Goal: Task Accomplishment & Management: Use online tool/utility

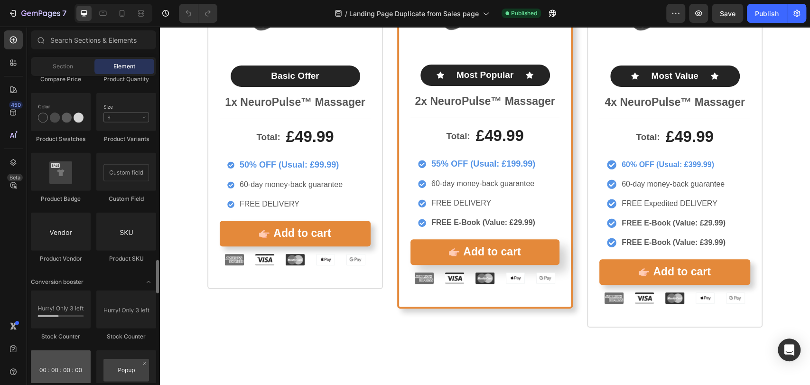
scroll to position [1832, 0]
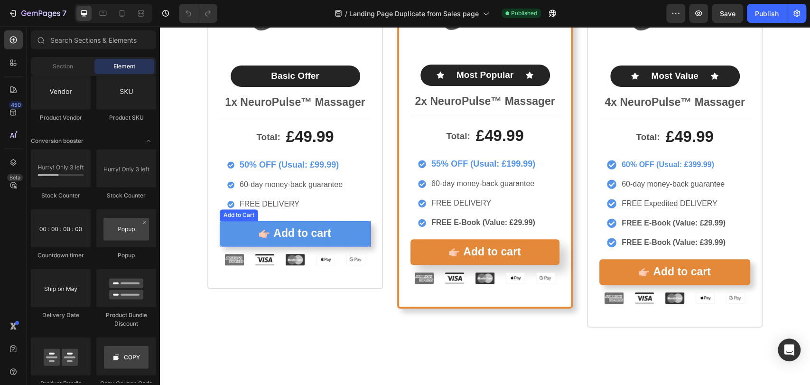
click at [324, 221] on button "Add to cart" at bounding box center [295, 234] width 151 height 26
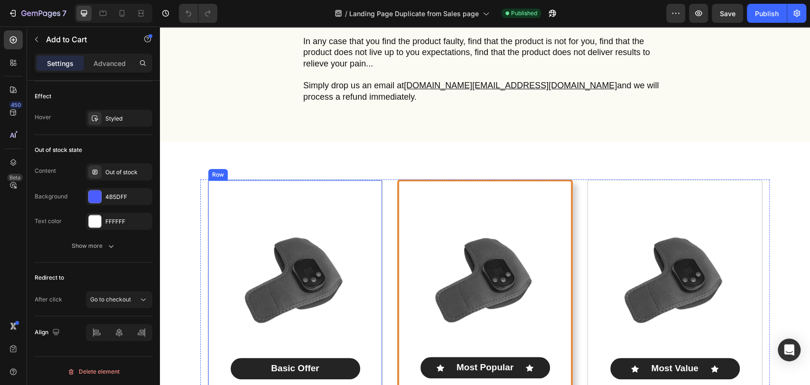
scroll to position [5064, 0]
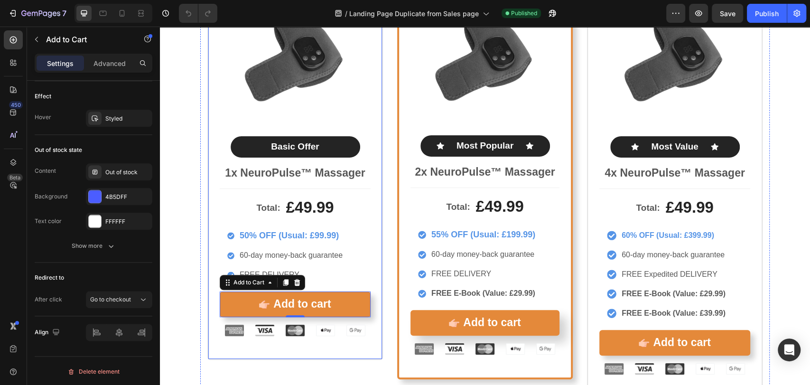
click at [374, 235] on div "Product Images Basic Offer Text Block Row 1x NeuroPulse™ Massager Text Block To…" at bounding box center [295, 159] width 176 height 402
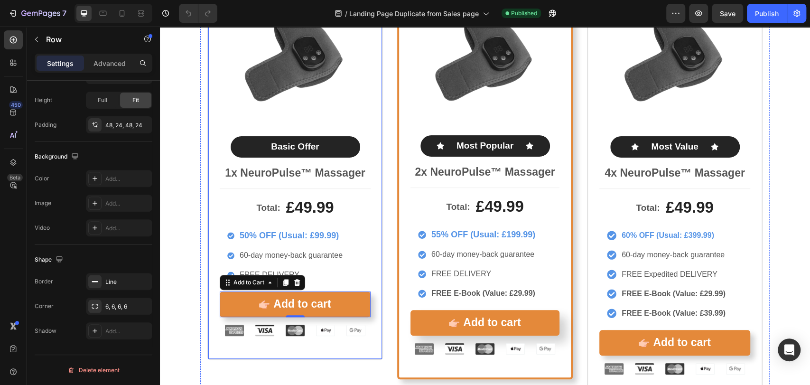
scroll to position [0, 0]
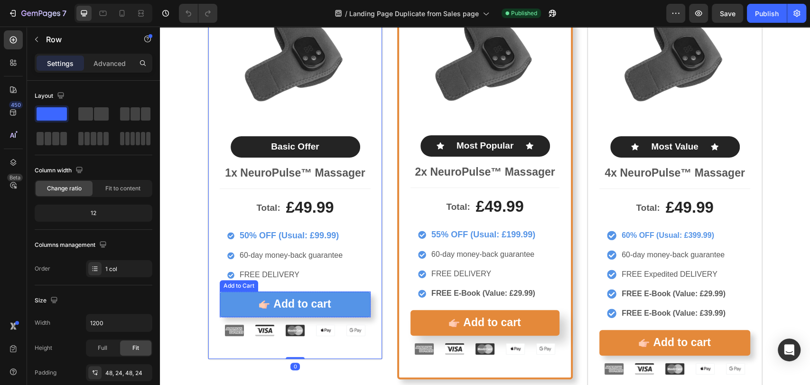
click at [333, 292] on button "Add to cart" at bounding box center [295, 305] width 151 height 26
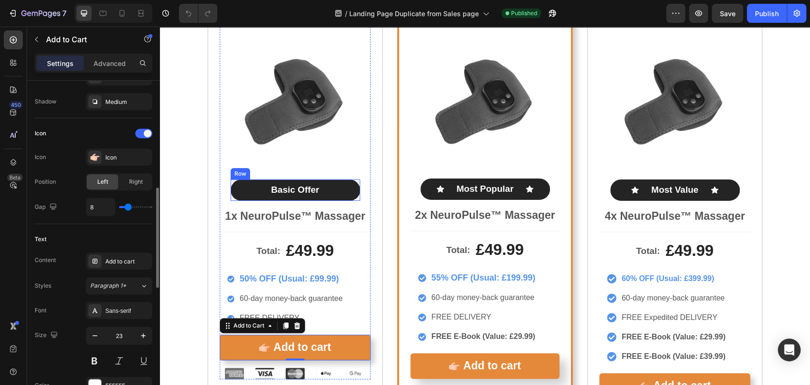
scroll to position [4994, 0]
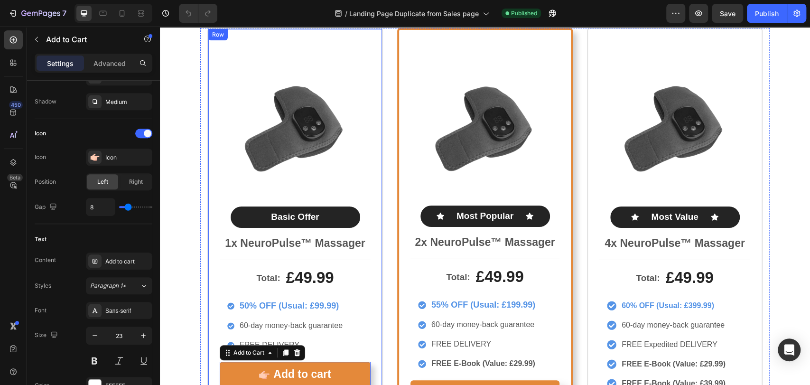
click at [369, 172] on div "Product Images Basic Offer Text Block Row 1x NeuroPulse™ Massager Text Block To…" at bounding box center [295, 229] width 176 height 402
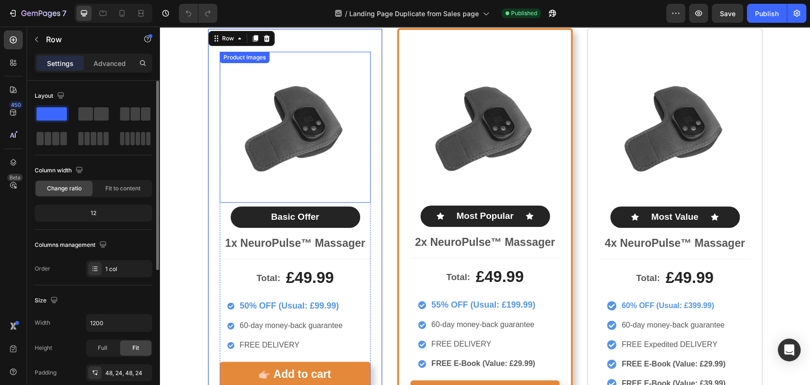
click at [330, 174] on img at bounding box center [295, 127] width 151 height 151
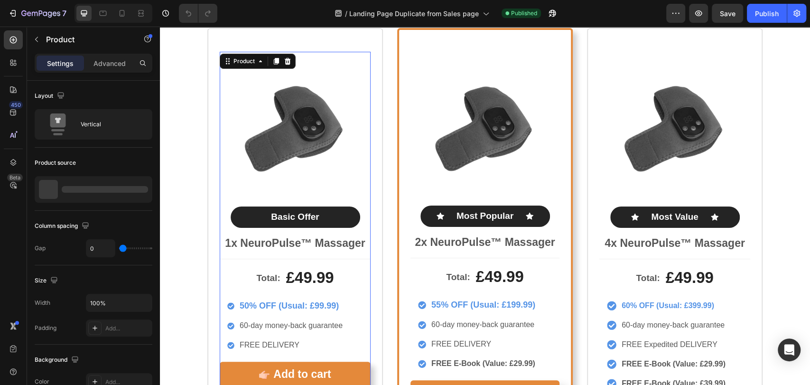
click at [366, 223] on div "Product Images Basic Offer Text Block Row 1x NeuroPulse™ Massager Text Block" at bounding box center [295, 155] width 151 height 207
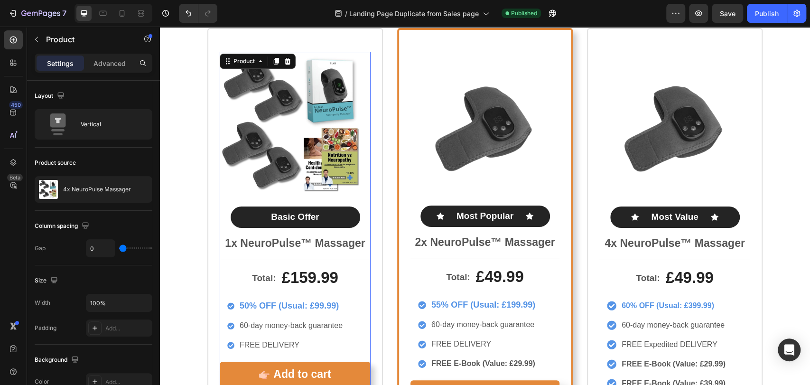
click at [365, 214] on div "Product Images Basic Offer Text Block Row 1x NeuroPulse™ Massager Text Block" at bounding box center [295, 155] width 151 height 207
click at [141, 189] on icon "button" at bounding box center [143, 190] width 8 height 8
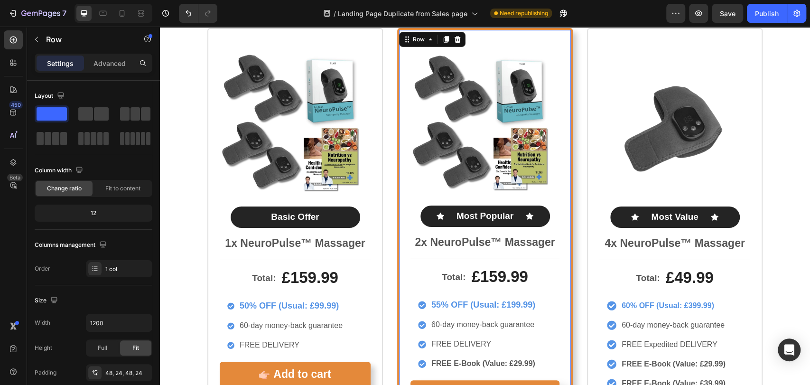
click at [556, 227] on div "Product Images Icon Most Popular Text Block Icon Row 2x NeuroPulse™ Massager Te…" at bounding box center [485, 239] width 176 height 422
click at [365, 245] on p "1x NeuroPulse™ Massager" at bounding box center [295, 243] width 149 height 14
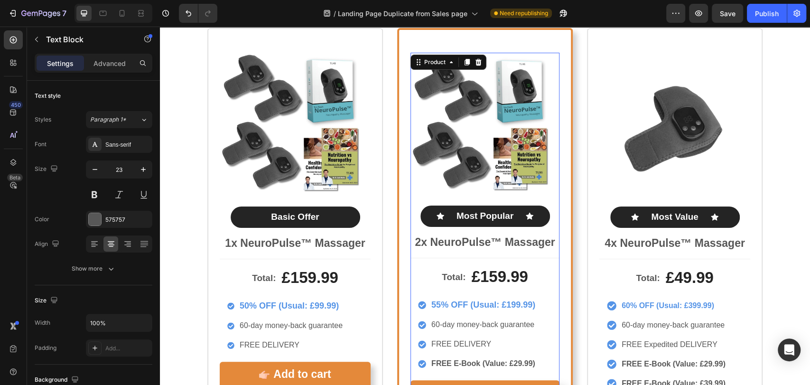
click at [411, 254] on div "Product Images Icon Most Popular Text Block Icon Row 2x NeuroPulse™ Massager Te…" at bounding box center [485, 156] width 149 height 206
click at [601, 244] on p "4x NeuroPulse™ Massager" at bounding box center [675, 243] width 149 height 14
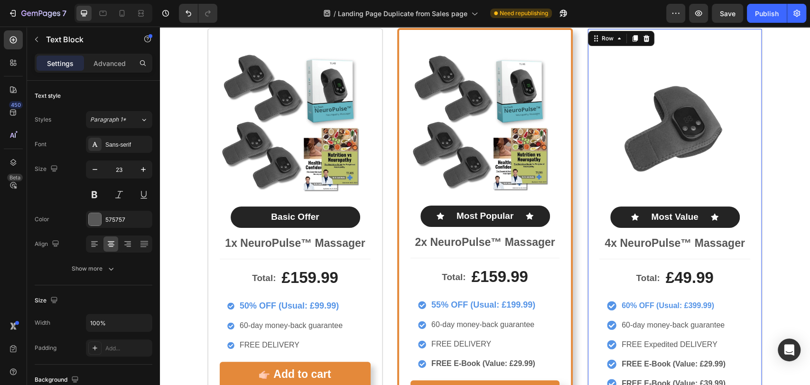
click at [594, 258] on div "Product Images Icon Most Value Text Block Icon Row 4x NeuroPulse™ Massager Text…" at bounding box center [675, 248] width 176 height 441
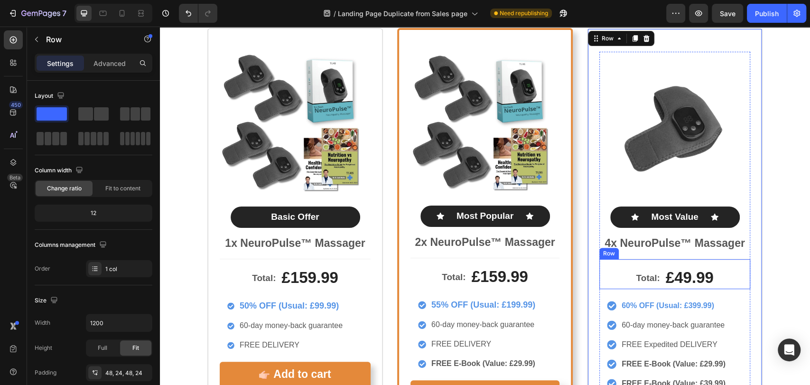
click at [600, 262] on div "Total: Text Block £49.99 Product Price Product Price Row" at bounding box center [675, 274] width 151 height 30
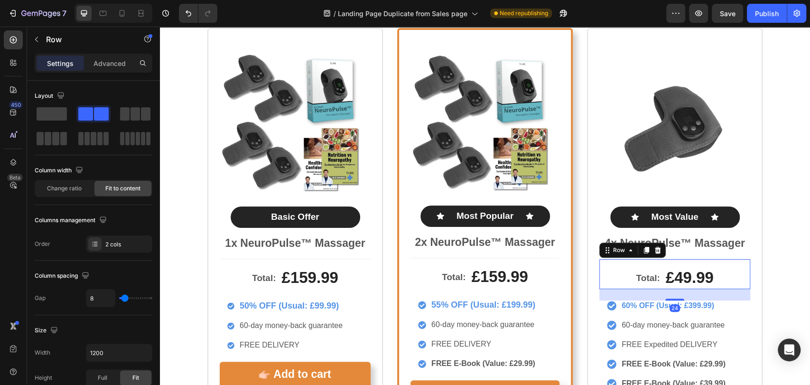
click at [600, 245] on div "Row" at bounding box center [633, 250] width 66 height 15
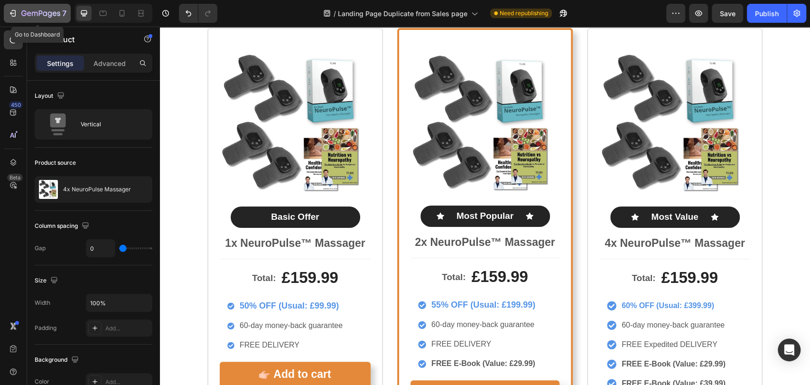
click at [17, 11] on icon "button" at bounding box center [12, 13] width 9 height 9
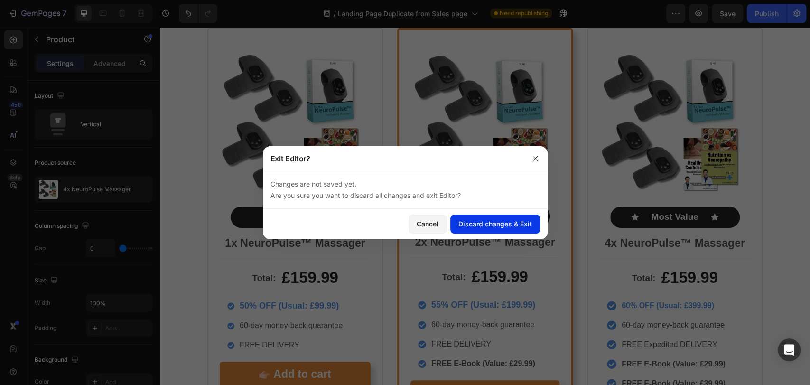
click at [479, 221] on div "Discard changes & Exit" at bounding box center [496, 224] width 74 height 10
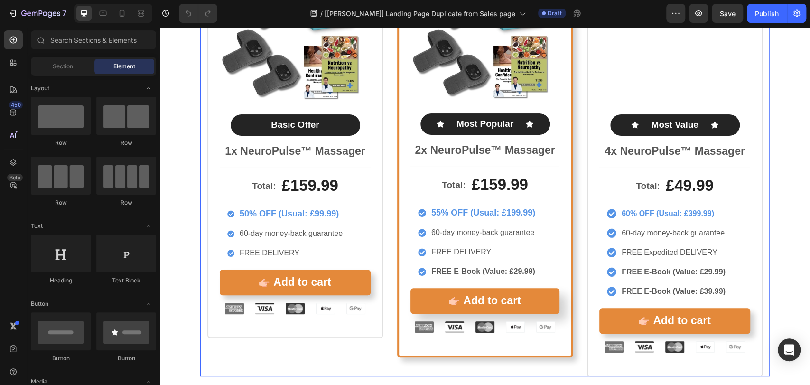
scroll to position [5064, 0]
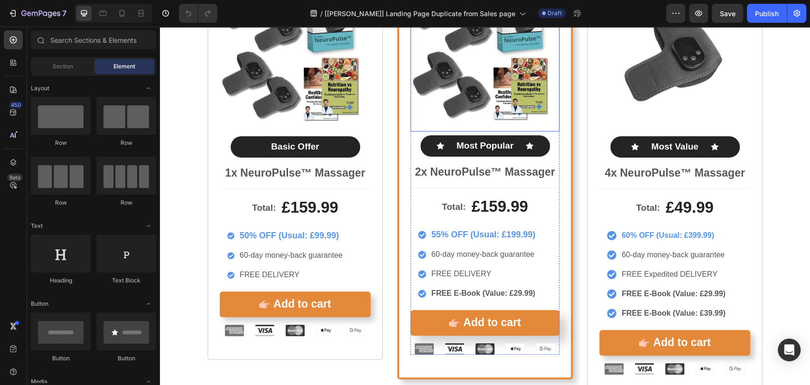
click at [449, 120] on img at bounding box center [485, 56] width 149 height 149
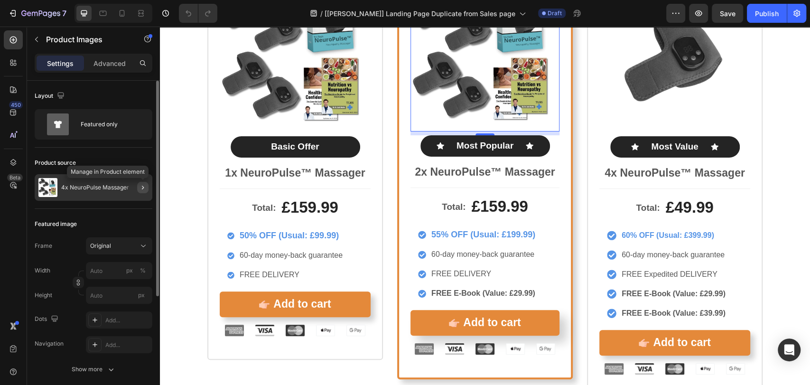
click at [140, 191] on button "button" at bounding box center [142, 187] width 11 height 11
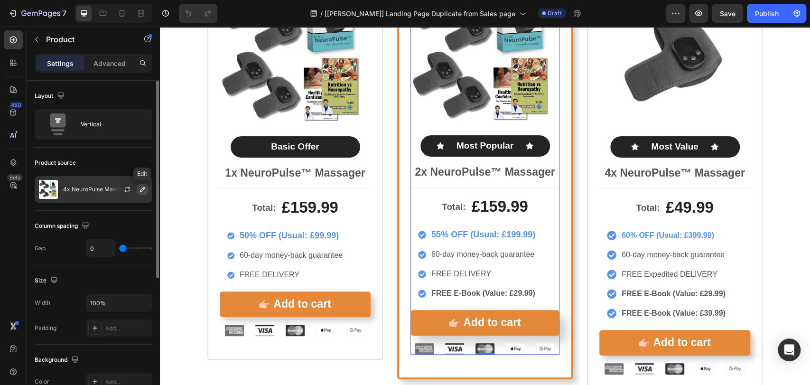
click at [143, 188] on icon "button" at bounding box center [143, 190] width 8 height 8
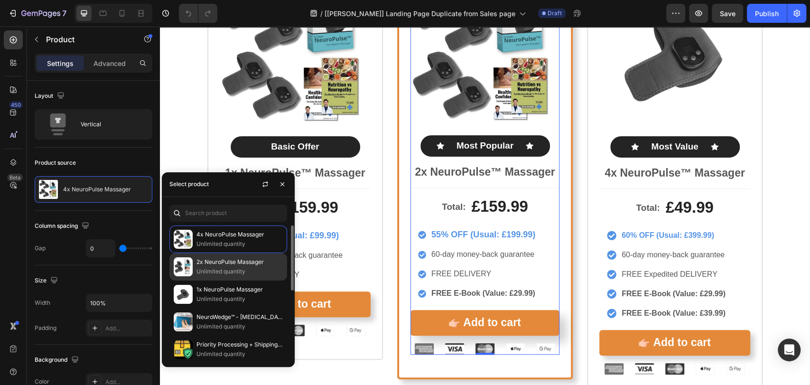
click at [248, 265] on p "2x NeuroPulse Massager" at bounding box center [240, 261] width 86 height 9
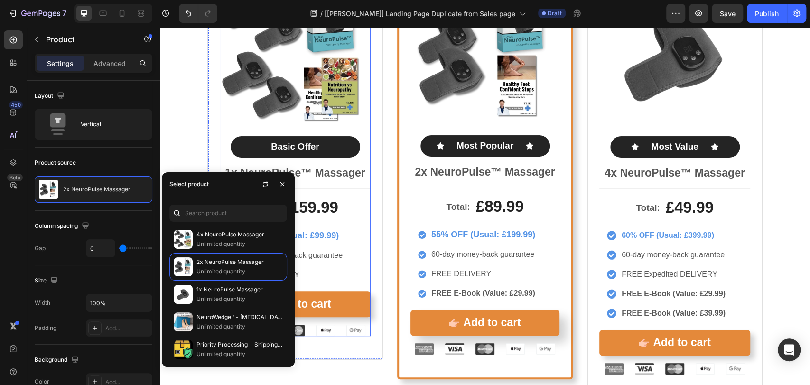
click at [365, 182] on div "Product Images Basic Offer Text Block Row 1x NeuroPulse™ Massager Text Block" at bounding box center [295, 84] width 151 height 207
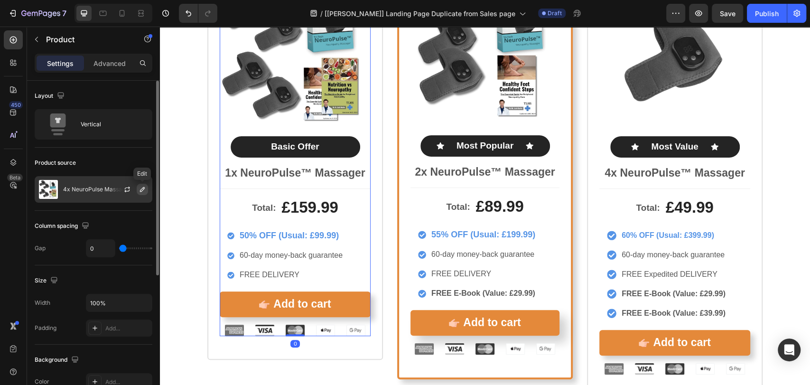
click at [140, 189] on icon "button" at bounding box center [143, 190] width 8 height 8
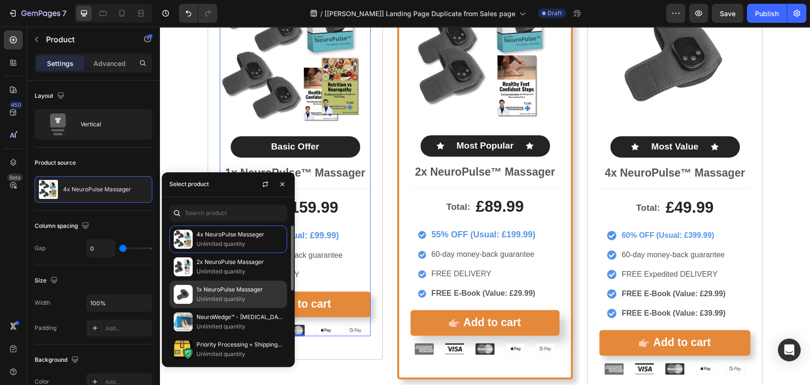
click at [221, 295] on p "Unlimited quantity" at bounding box center [240, 298] width 86 height 9
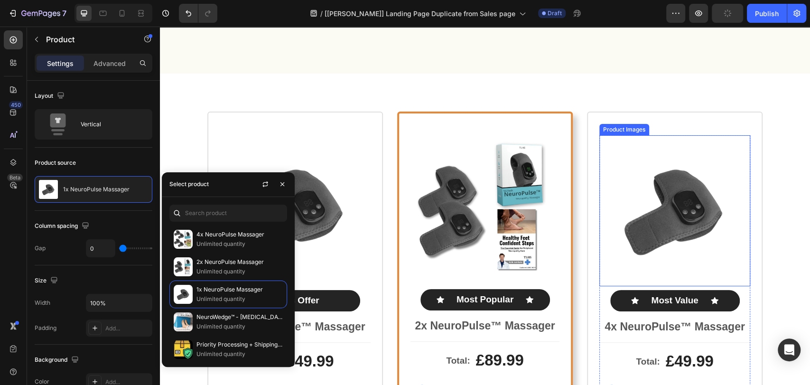
scroll to position [4994, 0]
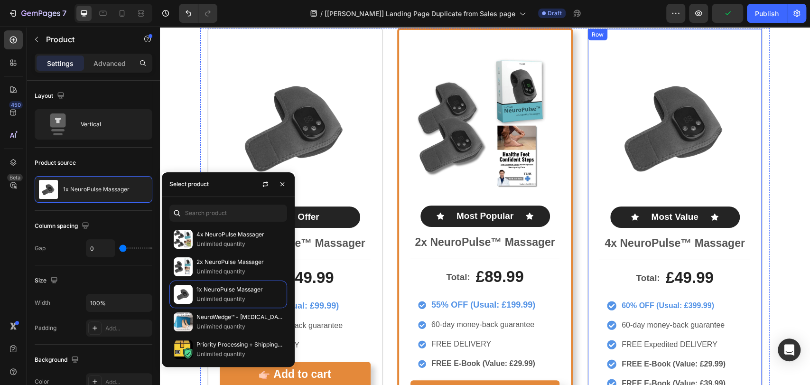
click at [749, 234] on div "Product Images Icon Most Value Text Block Icon Row 4x NeuroPulse™ Massager Text…" at bounding box center [675, 248] width 176 height 441
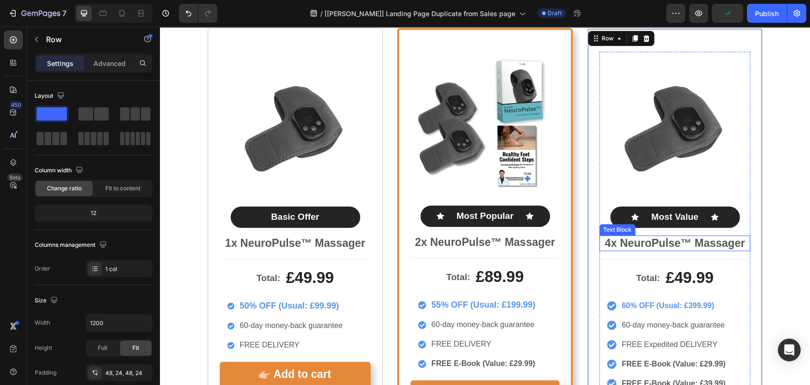
click at [745, 234] on div "Product Images Icon Most Value Text Block Icon Row 4x NeuroPulse™ Massager Text…" at bounding box center [675, 155] width 151 height 207
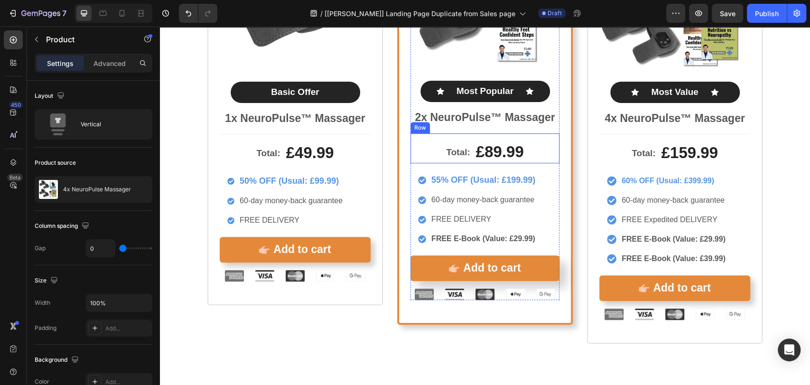
scroll to position [5205, 0]
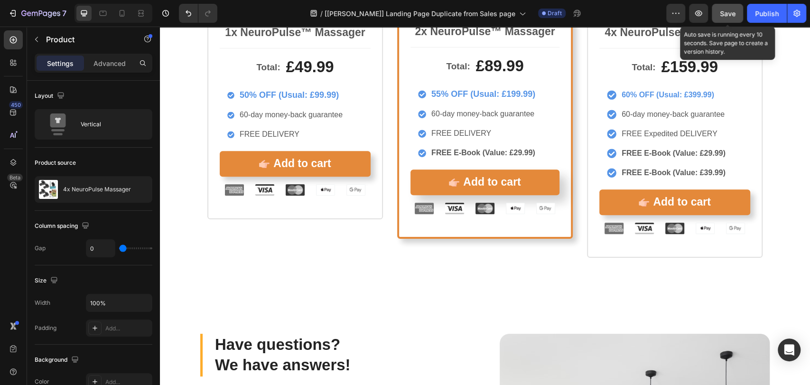
click at [725, 15] on span "Save" at bounding box center [728, 13] width 16 height 8
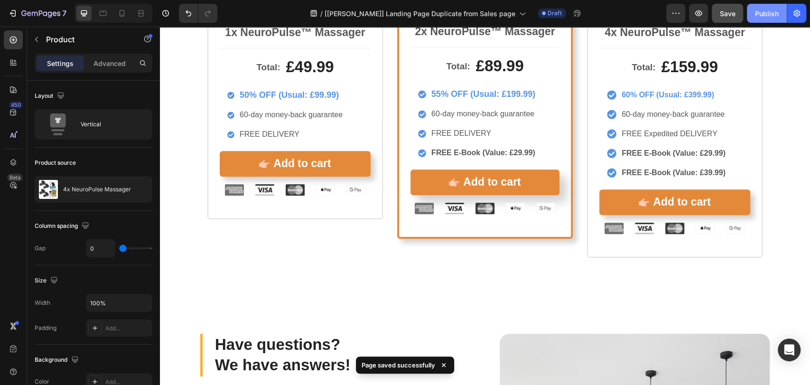
click at [780, 13] on button "Publish" at bounding box center [767, 13] width 40 height 19
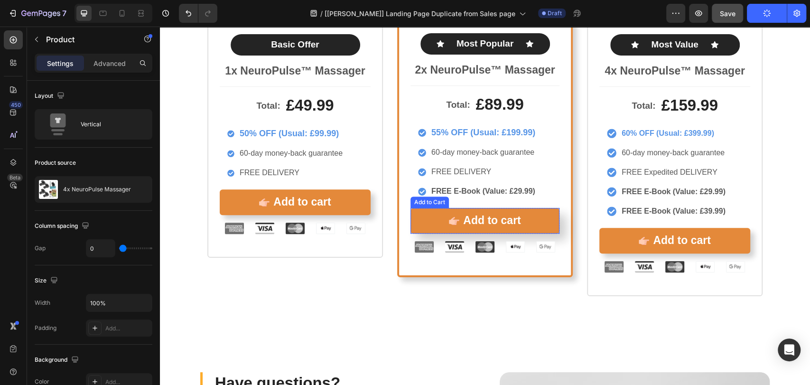
scroll to position [5064, 0]
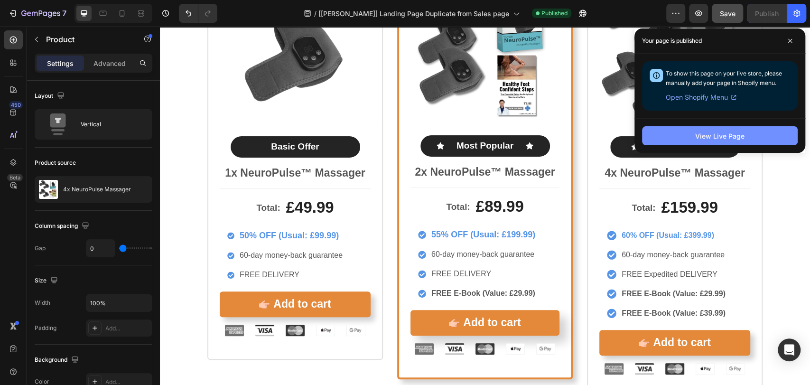
click at [696, 135] on div "View Live Page" at bounding box center [720, 136] width 49 height 10
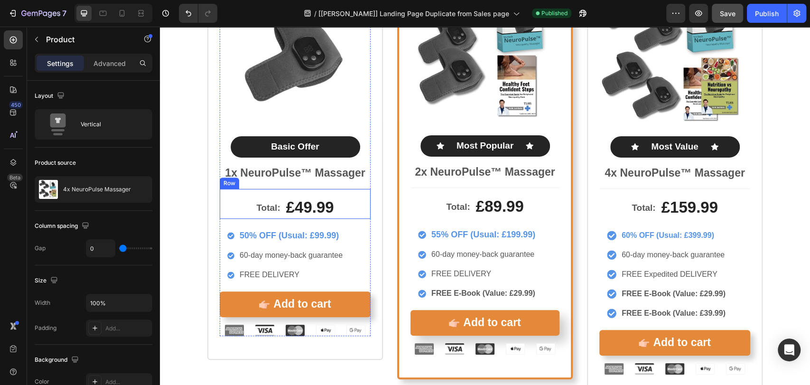
scroll to position [4994, 0]
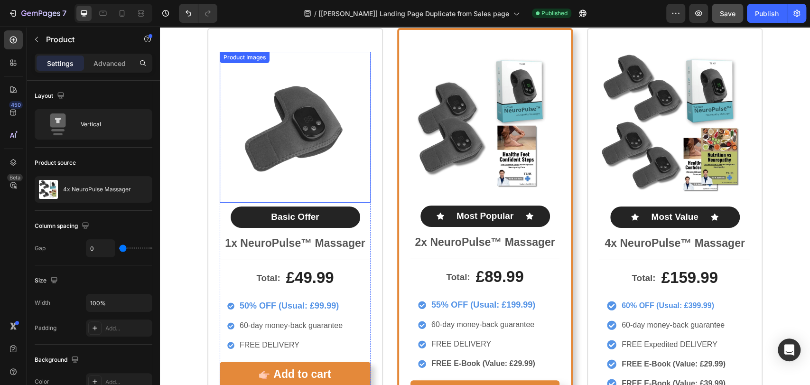
click at [367, 194] on img at bounding box center [295, 127] width 151 height 151
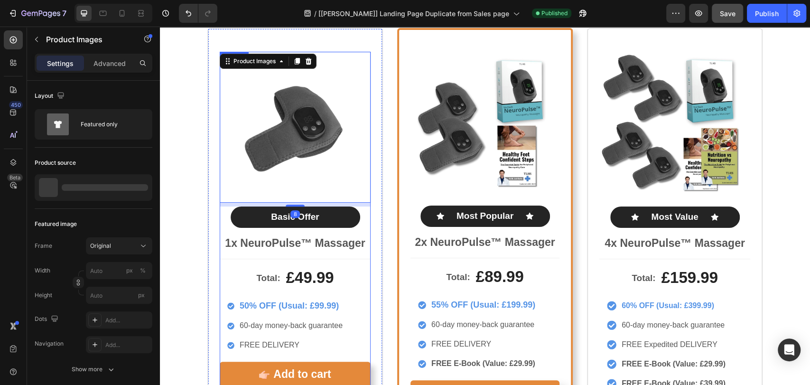
click at [366, 229] on div "Product Images 8 Basic Offer Text Block Row 1x NeuroPulse™ Massager Text Block" at bounding box center [295, 155] width 151 height 207
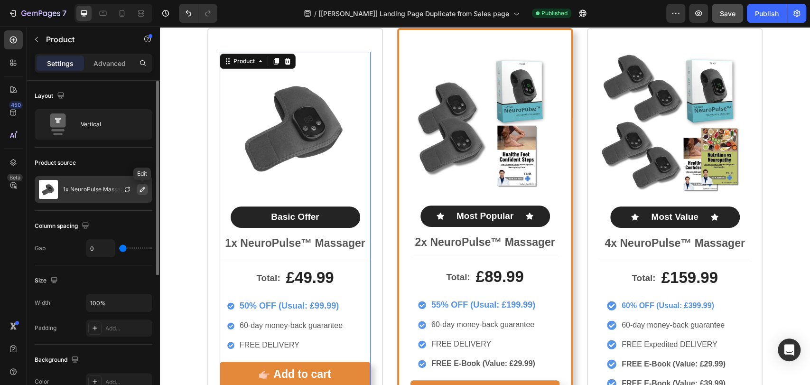
click at [143, 189] on icon "button" at bounding box center [143, 190] width 8 height 8
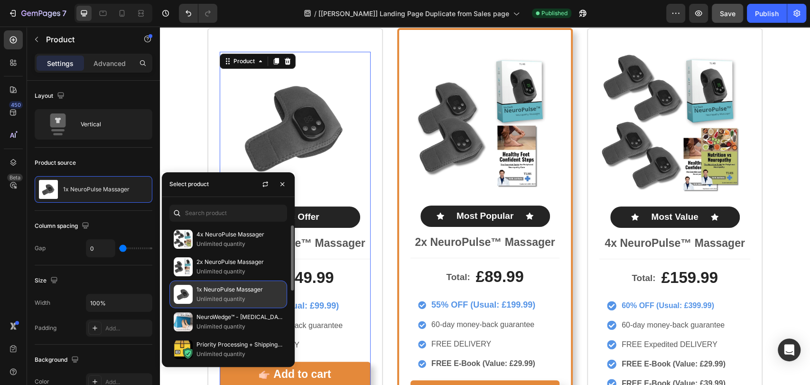
click at [233, 293] on p "1x NeuroPulse Massager" at bounding box center [240, 289] width 86 height 9
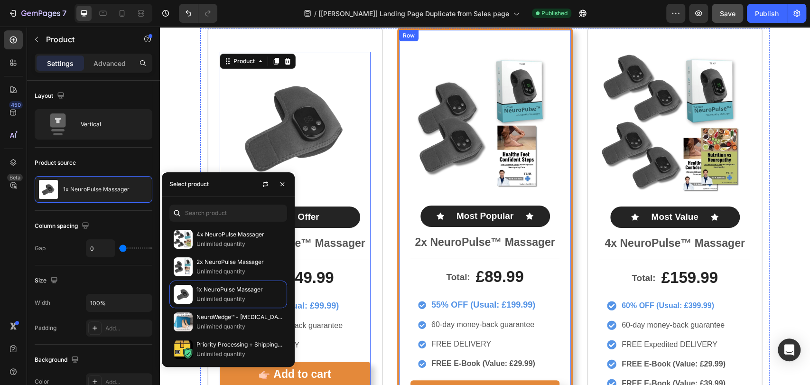
click at [405, 229] on div "Product Images Icon Most Popular Text Block Icon Row 2x NeuroPulse™ Massager Te…" at bounding box center [485, 239] width 176 height 422
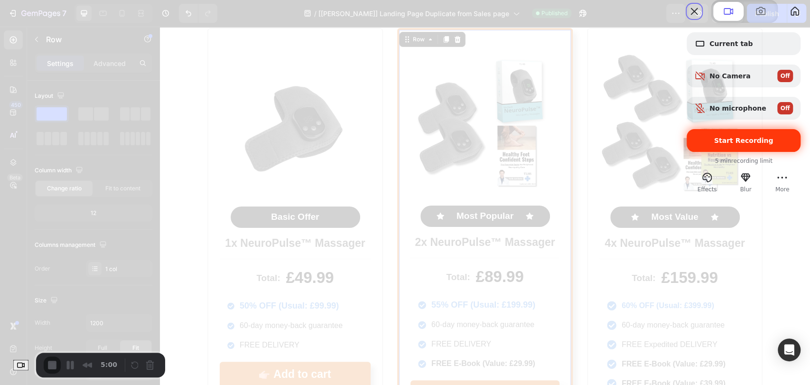
click at [726, 144] on span "Start Recording" at bounding box center [744, 141] width 59 height 8
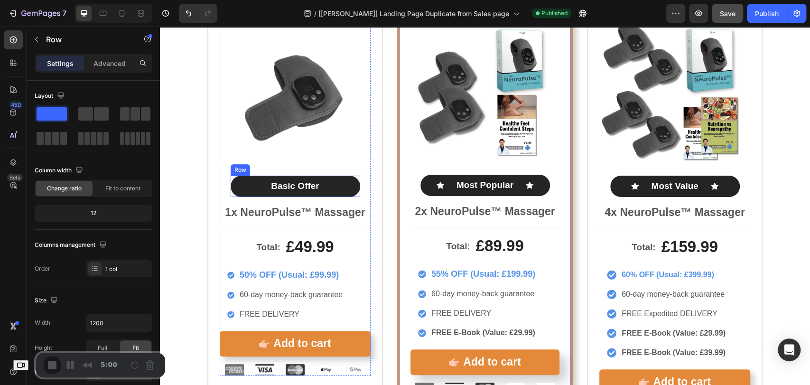
scroll to position [5064, 0]
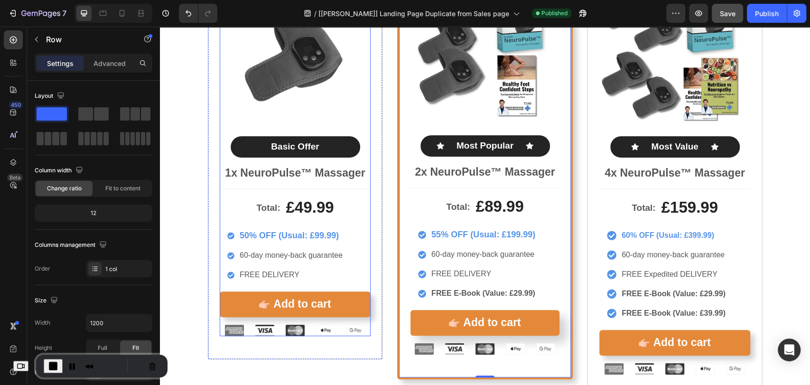
click at [366, 162] on div "Product Images Basic Offer Text Block Row 1x NeuroPulse™ Massager Text Block" at bounding box center [295, 84] width 151 height 207
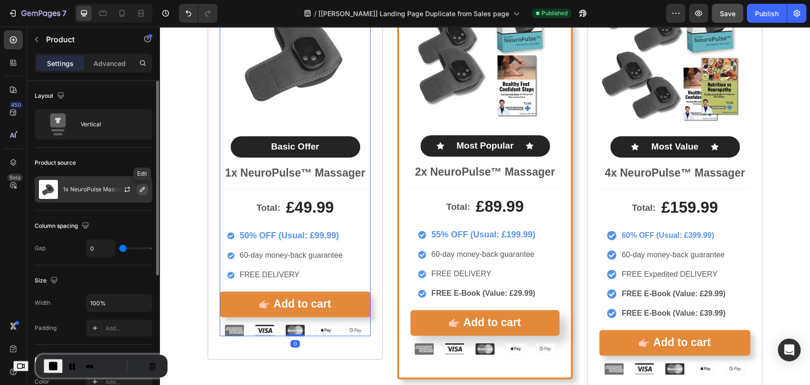
click at [141, 188] on icon "button" at bounding box center [143, 190] width 8 height 8
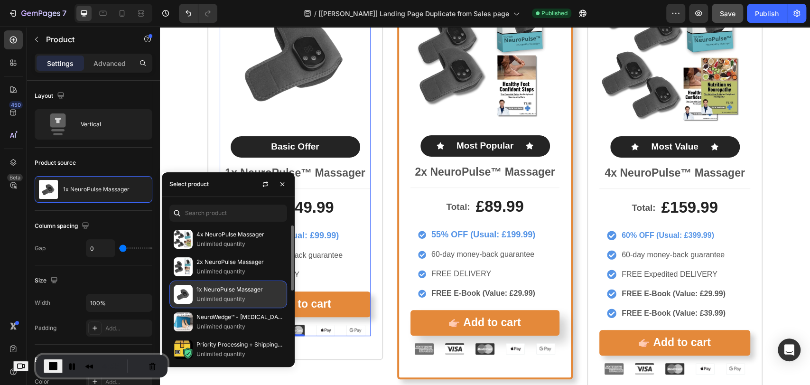
click at [220, 292] on p "1x NeuroPulse Massager" at bounding box center [240, 289] width 86 height 9
click at [267, 293] on p "1x NeuroPulse Massager" at bounding box center [240, 289] width 86 height 9
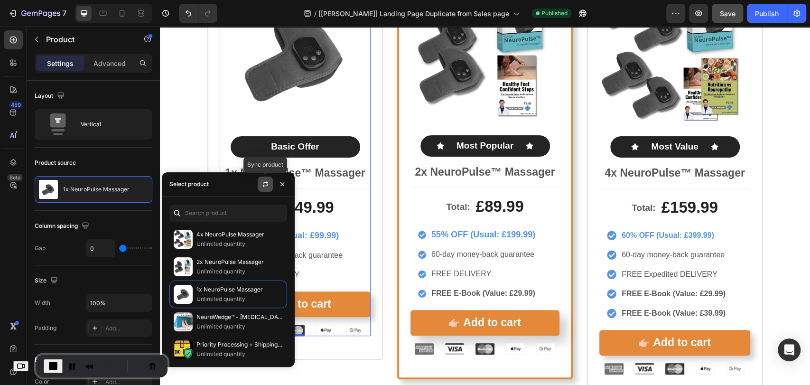
click at [266, 185] on icon "button" at bounding box center [266, 184] width 8 height 8
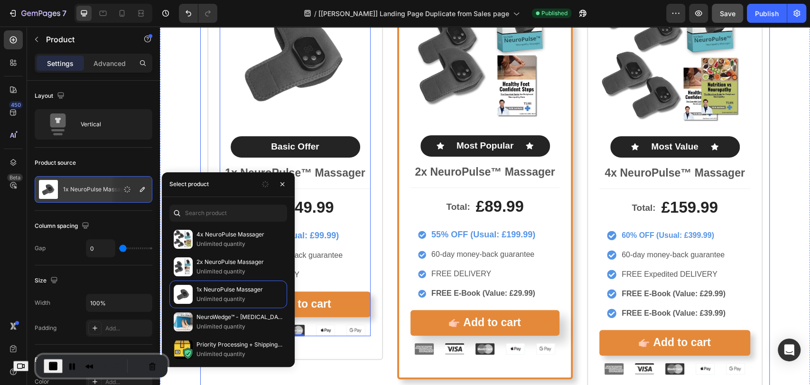
click at [383, 183] on div "Product Images Basic Offer Text Block Row 1x NeuroPulse™ Massager Text Block To…" at bounding box center [485, 178] width 570 height 441
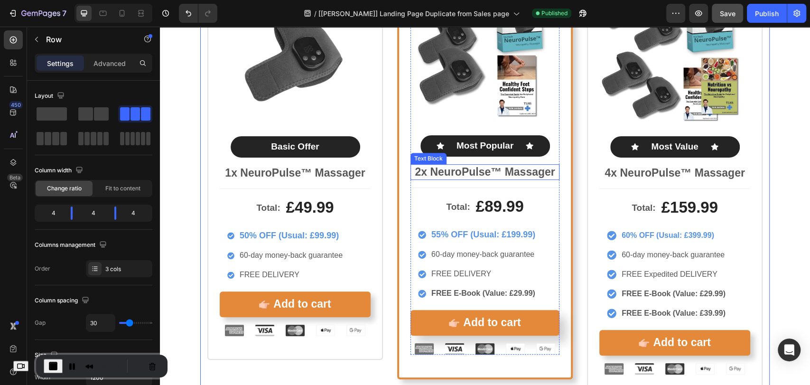
click at [411, 169] on div "2x NeuroPulse™ Massager" at bounding box center [485, 172] width 149 height 16
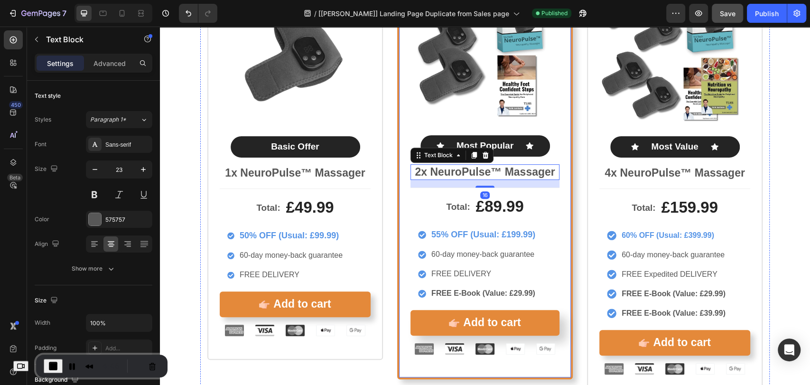
click at [405, 149] on div "Product Images Icon Most Popular Text Block Icon Row 2x NeuroPulse™ Massager Te…" at bounding box center [485, 169] width 176 height 422
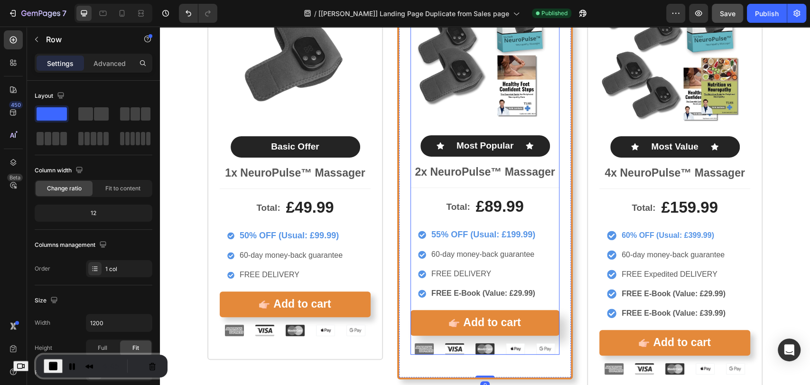
click at [411, 143] on div "Product Images Icon Most Popular Text Block Icon Row 2x NeuroPulse™ Massager Te…" at bounding box center [485, 85] width 149 height 206
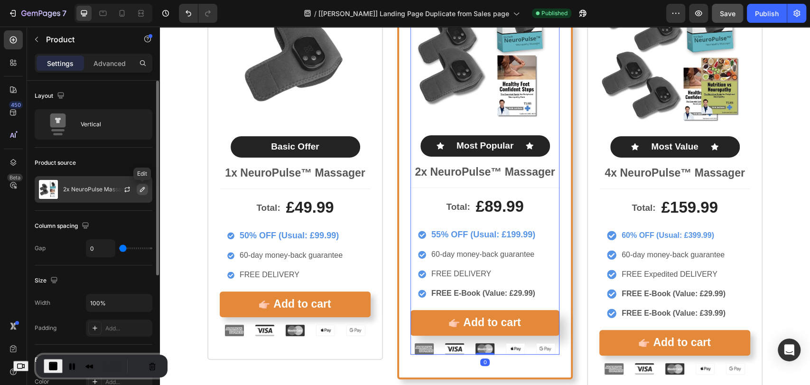
drag, startPoint x: 144, startPoint y: 191, endPoint x: 0, endPoint y: 169, distance: 146.0
click at [144, 190] on icon "button" at bounding box center [143, 190] width 8 height 8
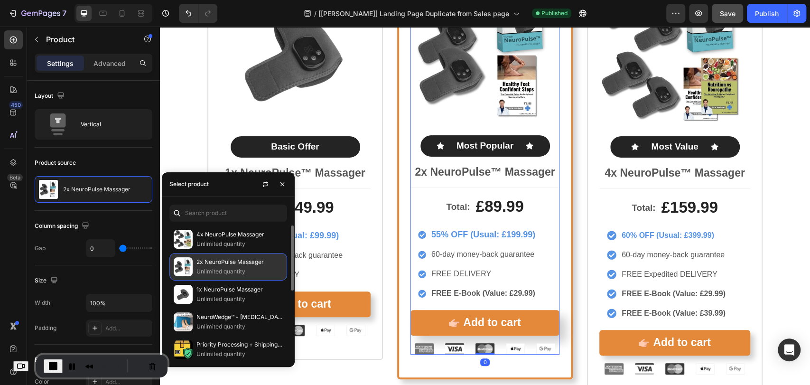
click at [205, 267] on p "Unlimited quantity" at bounding box center [240, 271] width 86 height 9
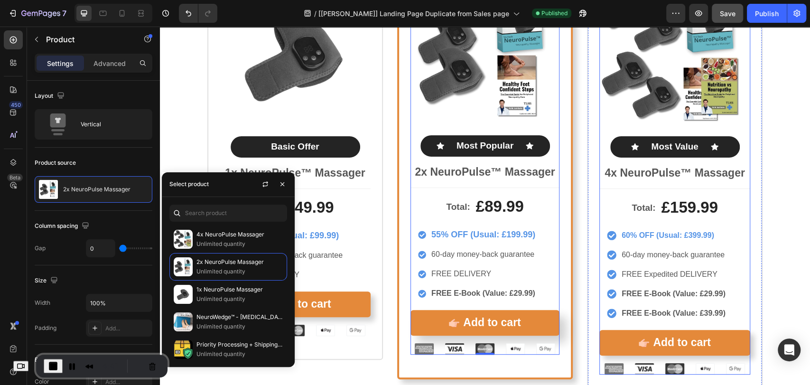
click at [602, 149] on div "Product Images Icon Most Value Text Block Icon Row 4x NeuroPulse™ Massager Text…" at bounding box center [675, 84] width 151 height 207
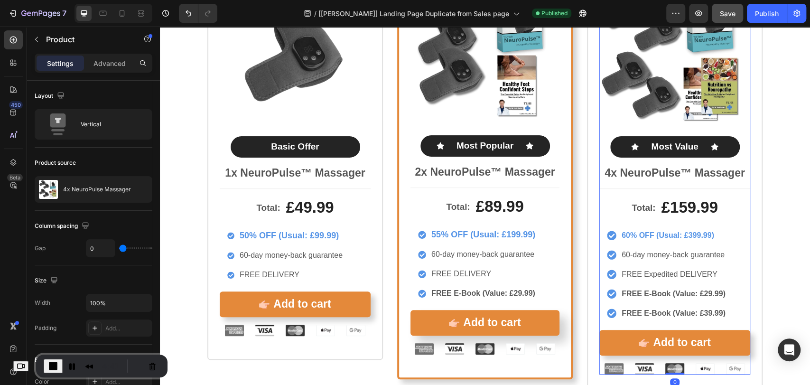
click at [600, 153] on div "Product Images Icon Most Value Text Block Icon Row 4x NeuroPulse™ Massager Text…" at bounding box center [675, 84] width 151 height 207
click at [142, 187] on icon "button" at bounding box center [143, 190] width 8 height 8
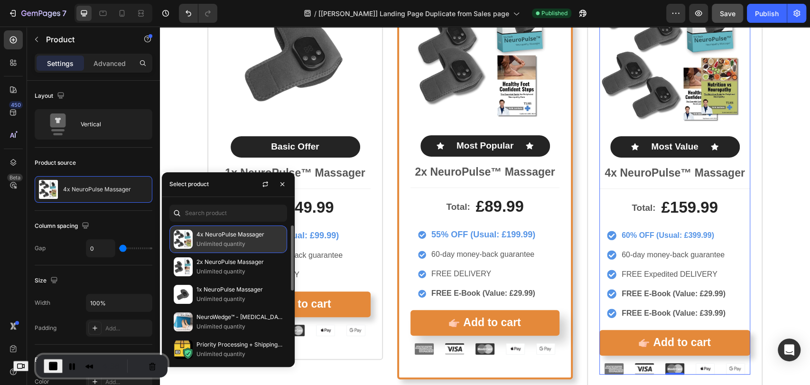
click at [236, 242] on p "Unlimited quantity" at bounding box center [240, 243] width 86 height 9
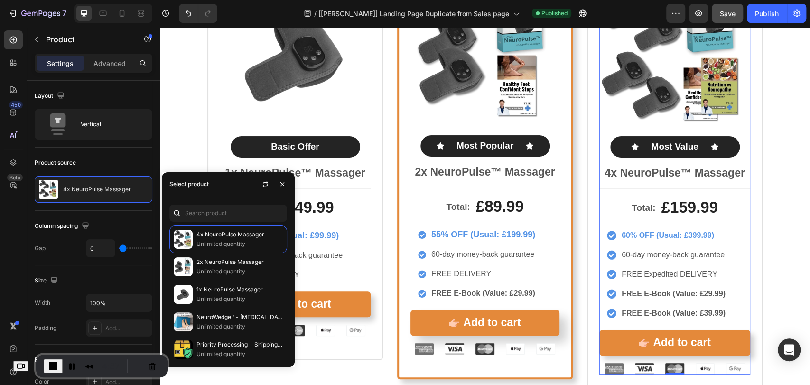
click at [778, 160] on div "Product Images Basic Offer Text Block Row 1x NeuroPulse™ Massager Text Block To…" at bounding box center [485, 178] width 650 height 441
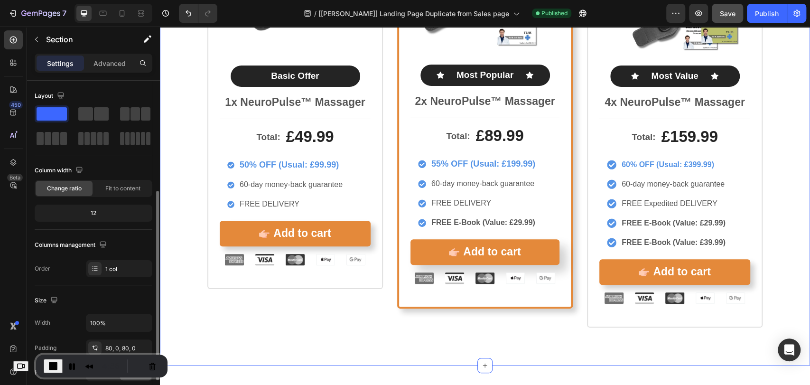
scroll to position [70, 0]
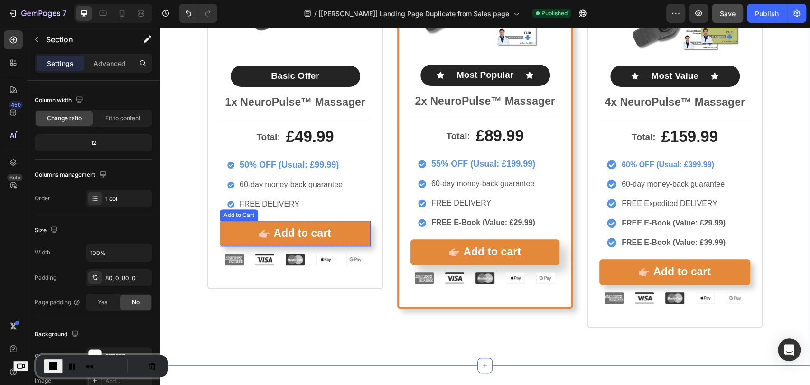
click at [328, 219] on div "Total: Text Block £49.99 Product Price Product Price Row 50% OFF (Usual: £99.99…" at bounding box center [295, 192] width 151 height 148
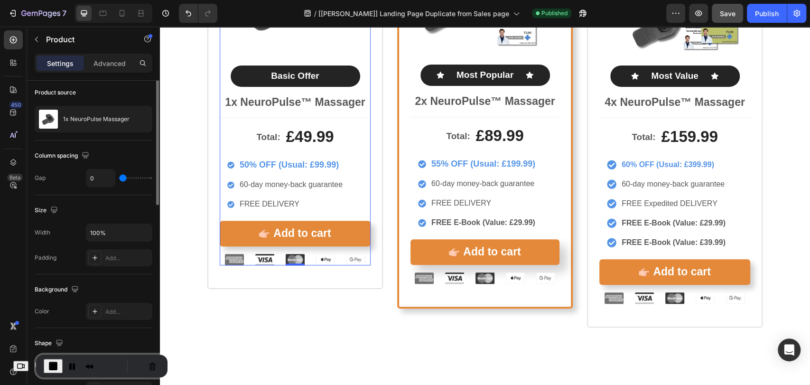
scroll to position [0, 0]
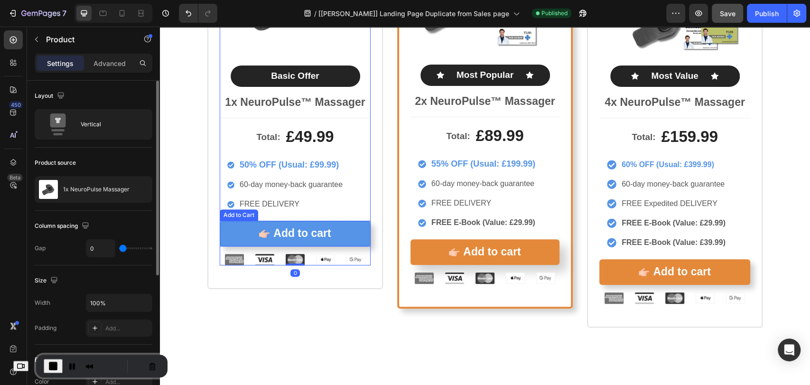
click at [327, 221] on button "Add to cart" at bounding box center [295, 234] width 151 height 26
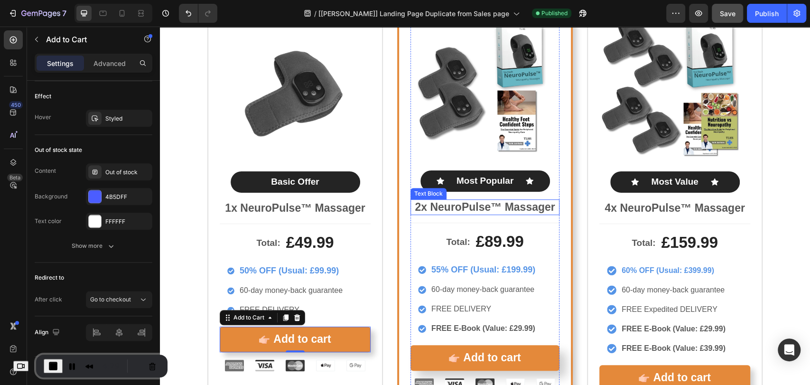
scroll to position [5064, 0]
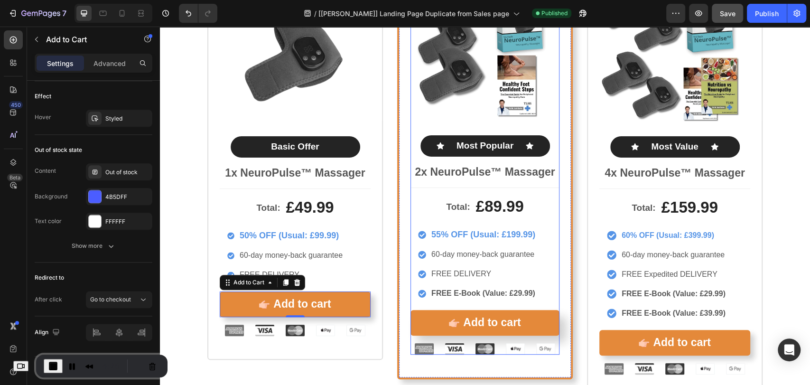
click at [515, 308] on div "Total: Text Block £89.99 Product Price Product Price Row 55% OFF (Usual: £199.9…" at bounding box center [485, 271] width 149 height 167
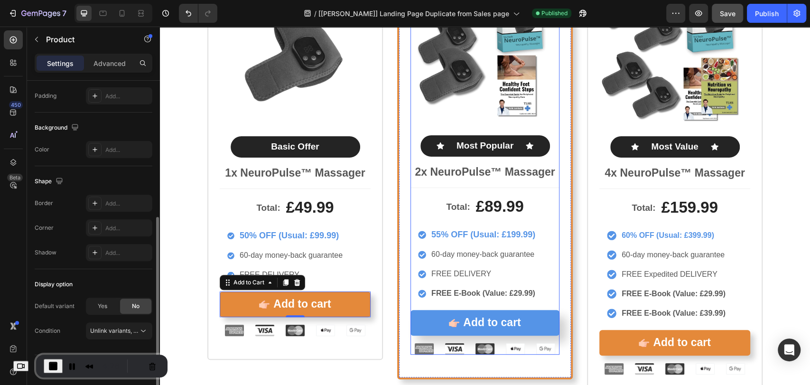
scroll to position [0, 0]
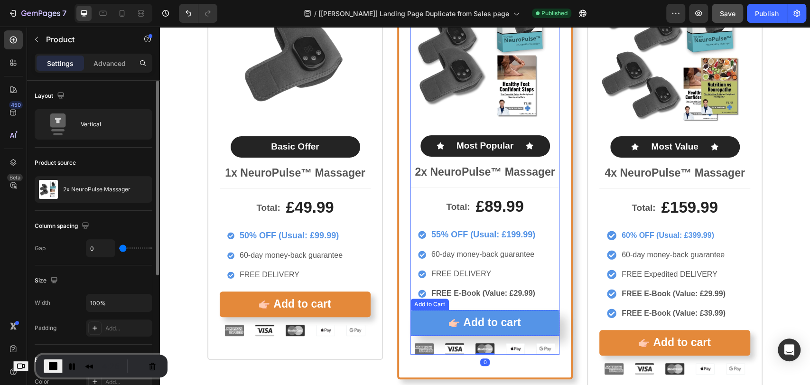
click at [509, 311] on button "Add to cart" at bounding box center [485, 323] width 149 height 26
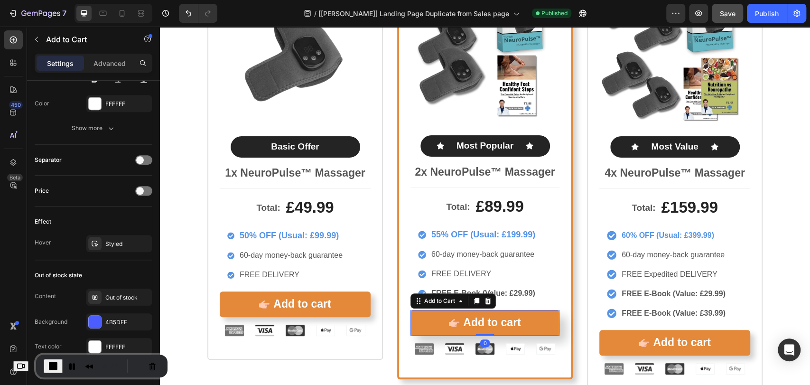
scroll to position [760, 0]
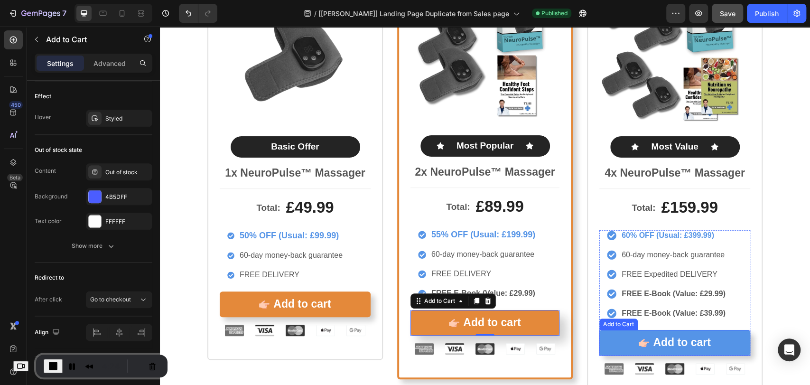
click at [653, 330] on button "Add to cart" at bounding box center [675, 343] width 151 height 26
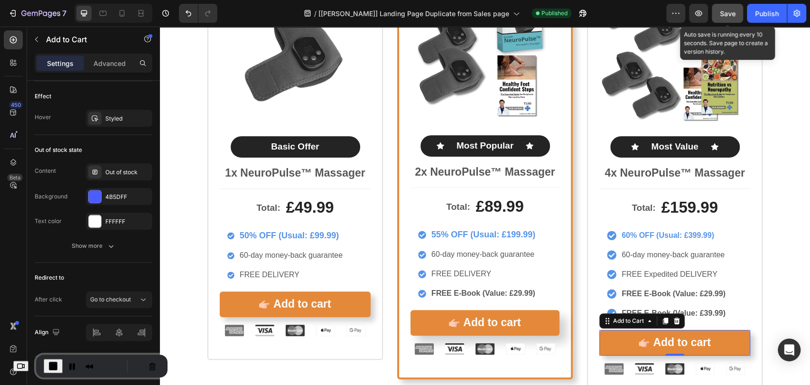
click at [733, 12] on span "Save" at bounding box center [728, 13] width 16 height 8
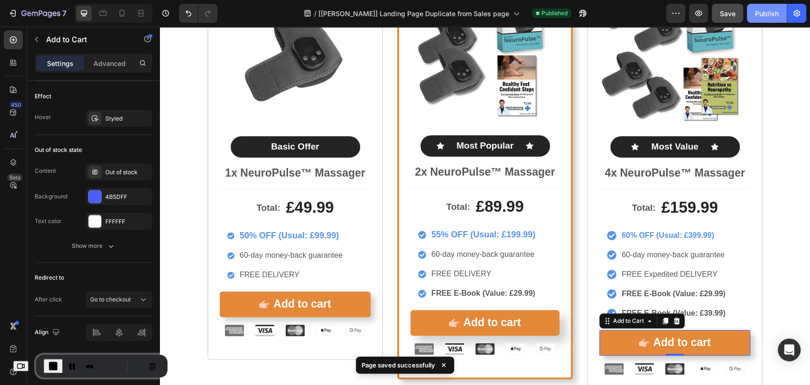
click at [766, 9] on div "Publish" at bounding box center [767, 14] width 24 height 10
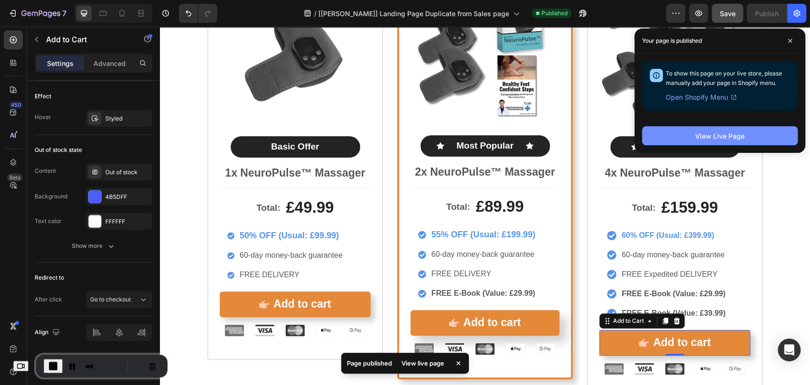
click at [715, 134] on div "View Live Page" at bounding box center [720, 136] width 49 height 10
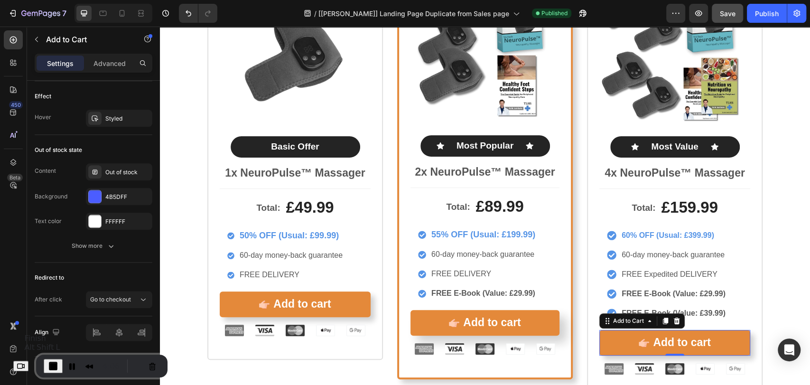
click at [59, 365] on span "End Recording" at bounding box center [52, 365] width 11 height 11
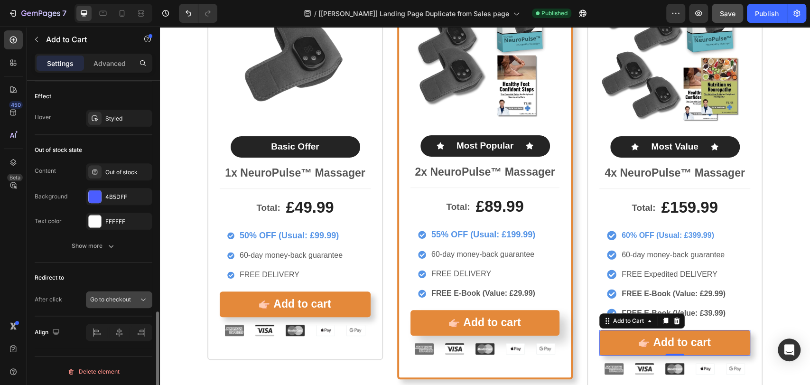
click at [137, 297] on div "Go to checkout" at bounding box center [114, 299] width 48 height 9
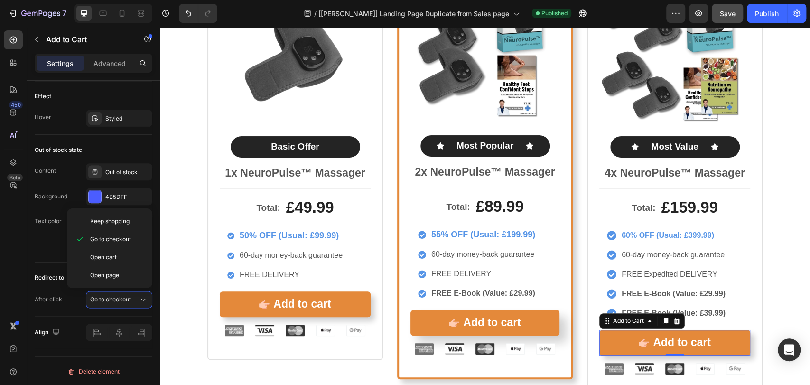
click at [181, 252] on div "Product Images Basic Offer Text Block Row 1x NeuroPulse™ Massager Text Block To…" at bounding box center [485, 178] width 650 height 441
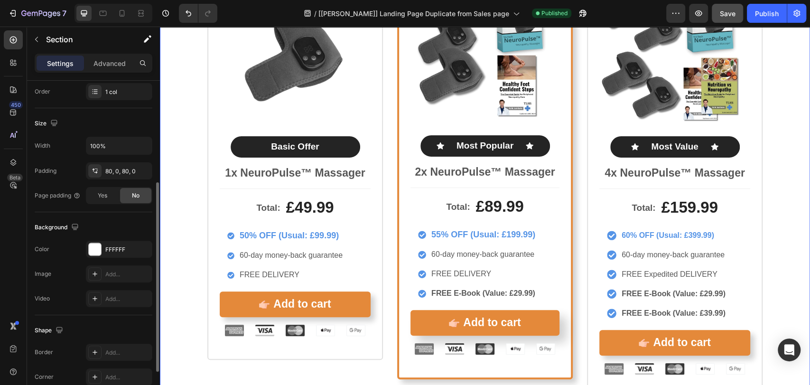
scroll to position [106, 0]
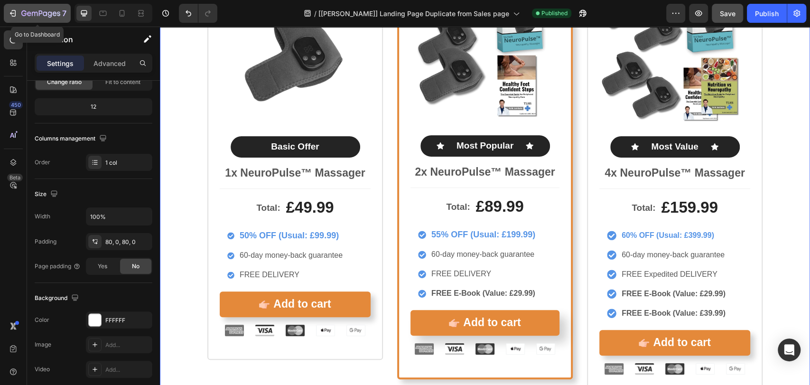
click at [15, 10] on icon "button" at bounding box center [12, 13] width 9 height 9
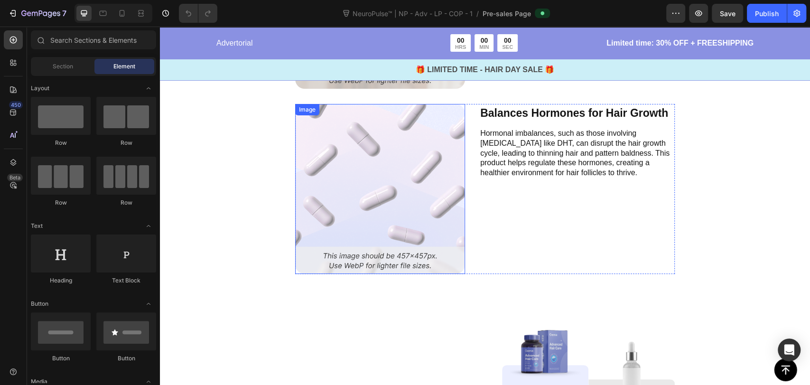
scroll to position [2232, 0]
